Goal: Use online tool/utility: Use online tool/utility

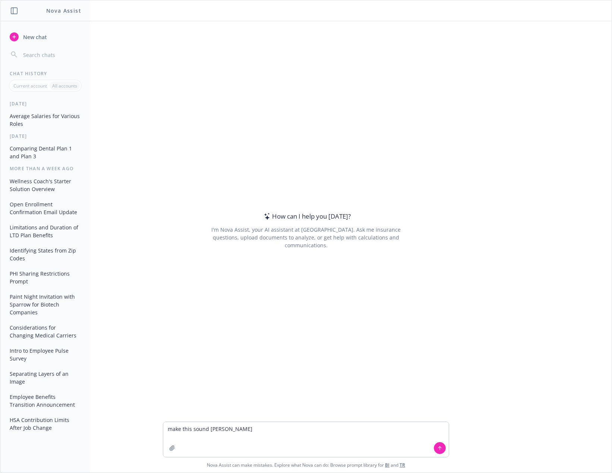
type textarea "make this sound better"
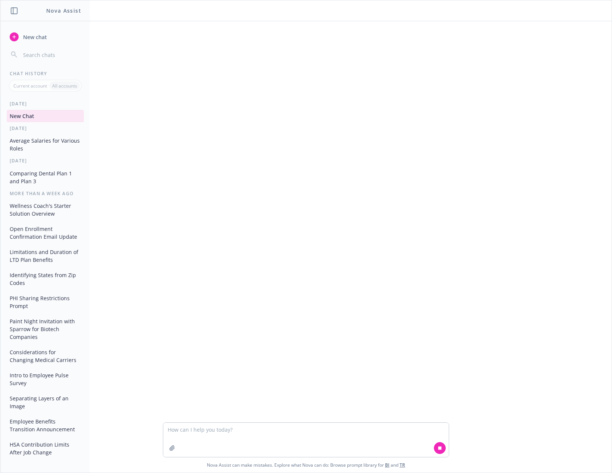
type textarea "Hi [PERSON_NAME] and I connected, I am sorry you didn’t feel like you could com…"
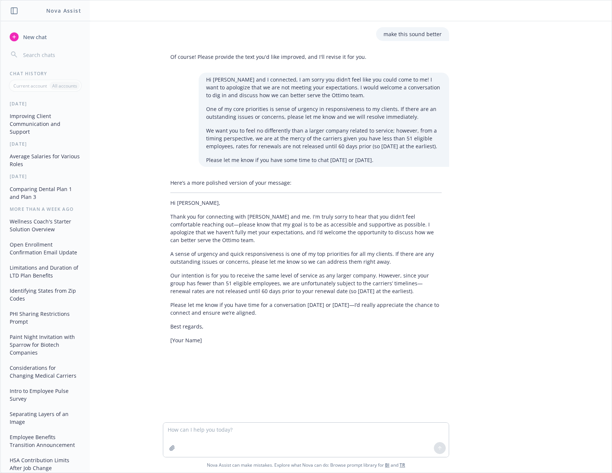
drag, startPoint x: 257, startPoint y: 313, endPoint x: 163, endPoint y: 209, distance: 140.1
click at [163, 209] on div "Here’s a more polished version of your message: Hi [PERSON_NAME], Thank you for…" at bounding box center [306, 261] width 286 height 171
copy div "Hi [PERSON_NAME], Thank you for connecting with [PERSON_NAME] and me. I'm truly…"
